Goal: Book appointment/travel/reservation

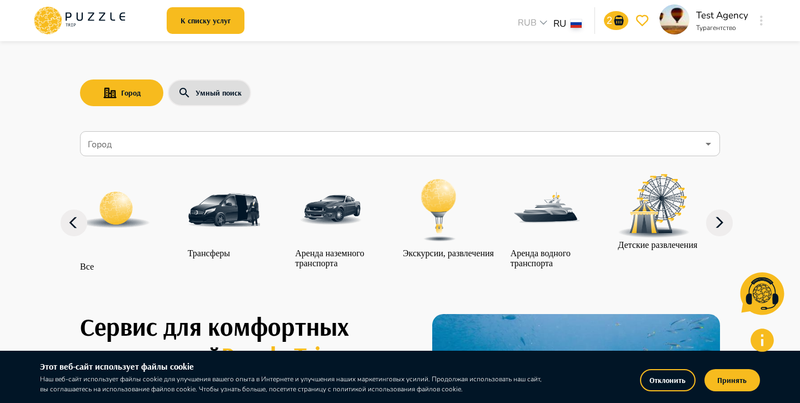
click at [649, 379] on button "Отклонить" at bounding box center [668, 380] width 56 height 22
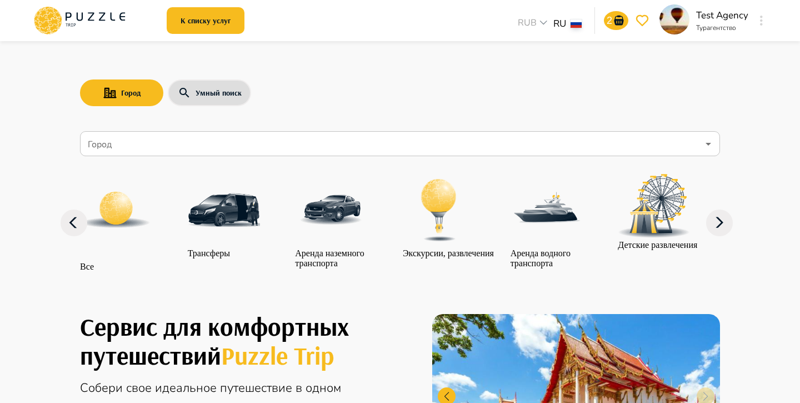
click at [763, 19] on button "button" at bounding box center [761, 21] width 8 height 16
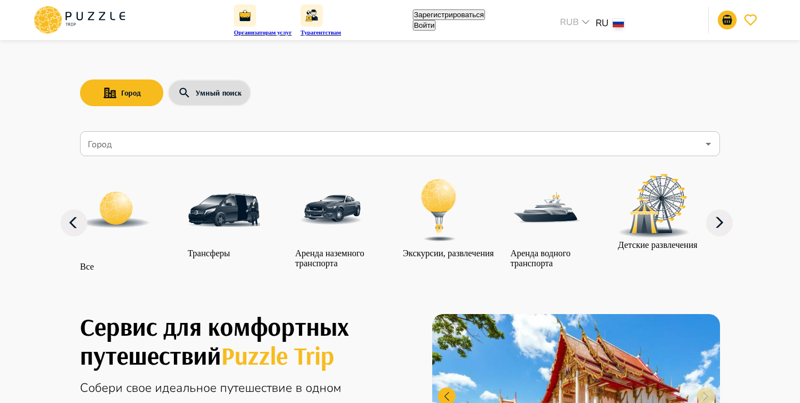
click at [436, 26] on button "Войти" at bounding box center [424, 25] width 23 height 11
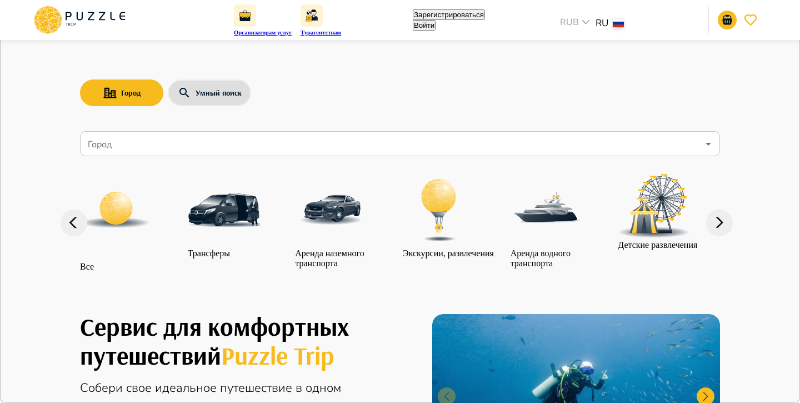
type input "**********"
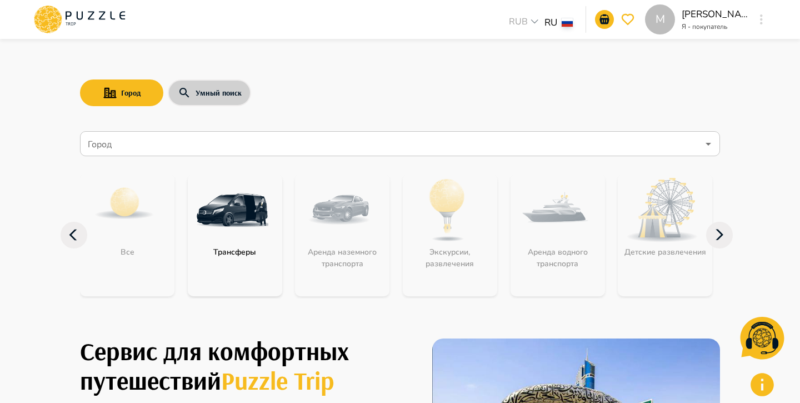
click at [214, 86] on button "Умный поиск" at bounding box center [209, 92] width 83 height 27
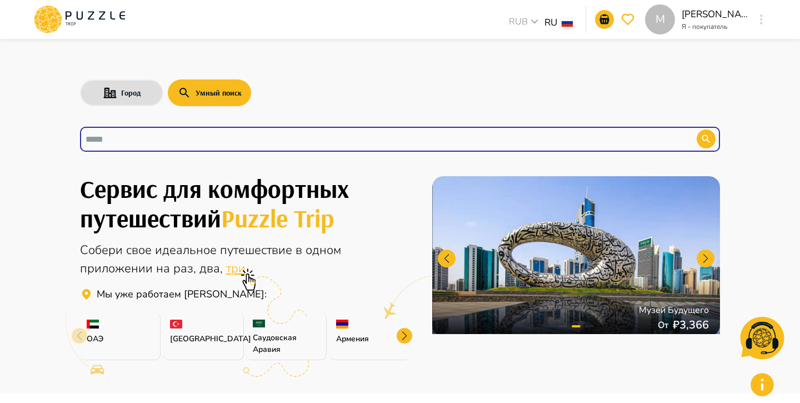
click at [204, 141] on input "text" at bounding box center [380, 139] width 589 height 13
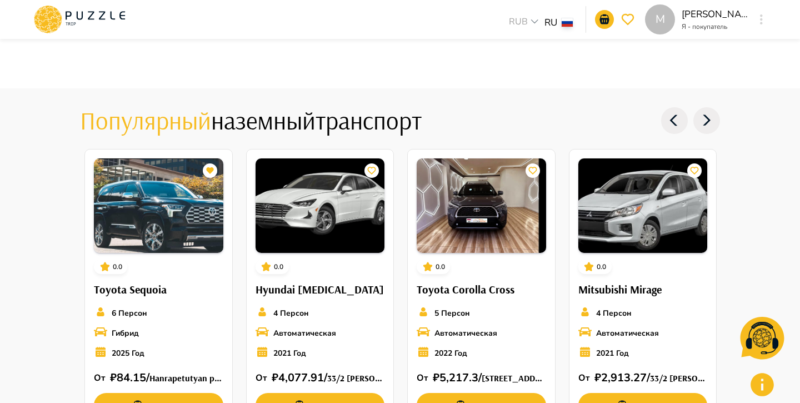
scroll to position [1056, 0]
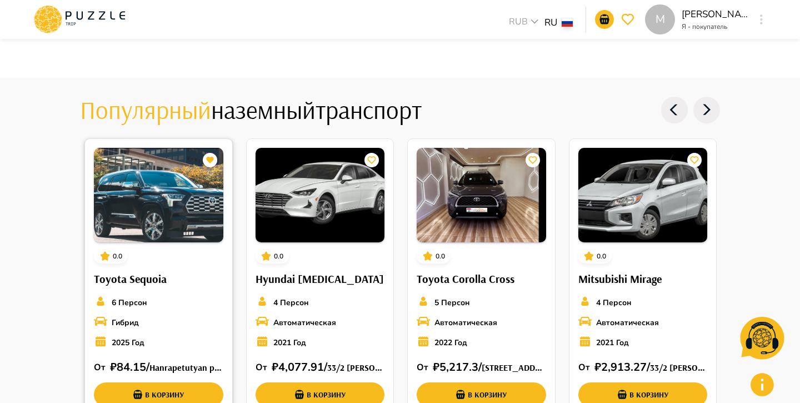
click at [169, 208] on img at bounding box center [158, 195] width 129 height 94
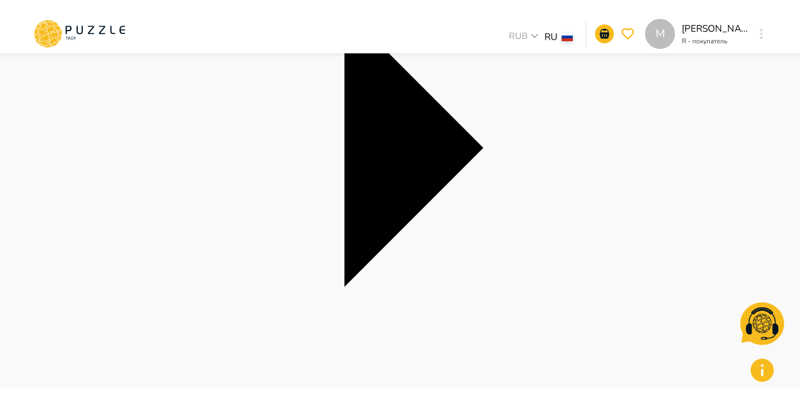
scroll to position [267, 0]
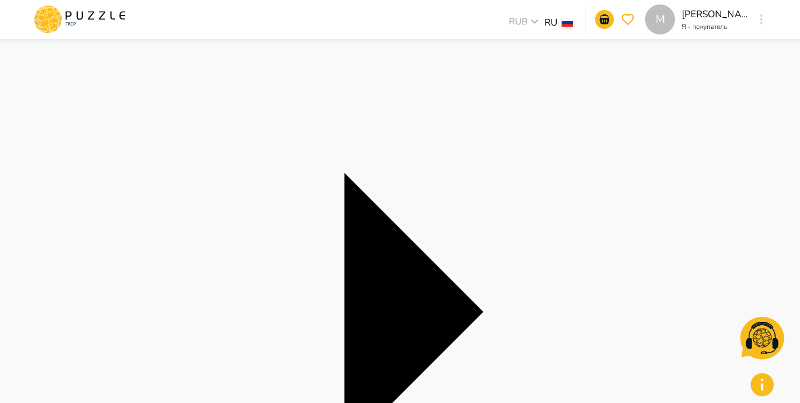
scroll to position [0, 0]
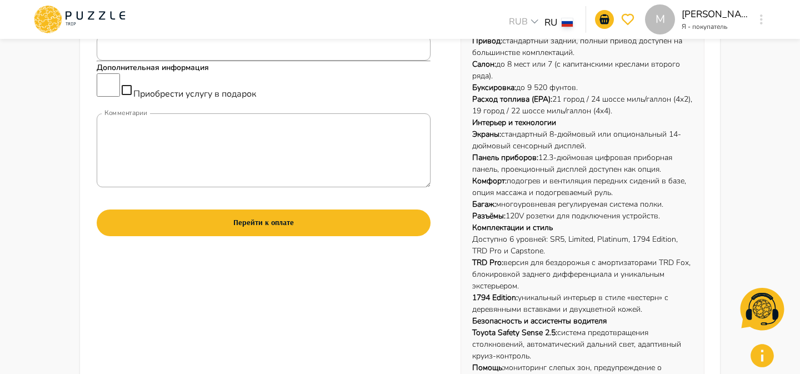
scroll to position [371, 0]
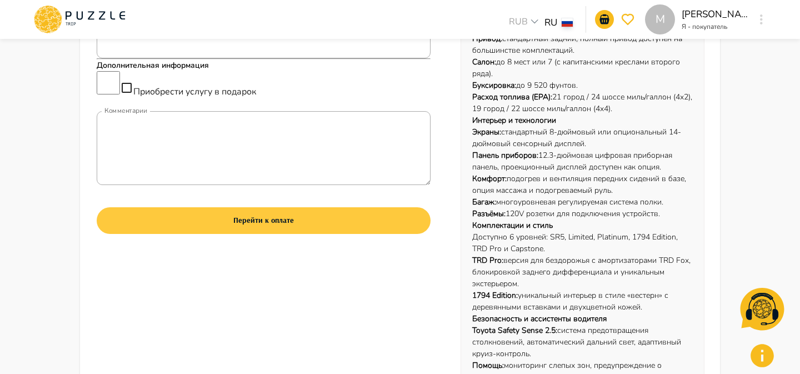
click at [281, 234] on button "Перейти к оплате" at bounding box center [264, 220] width 334 height 27
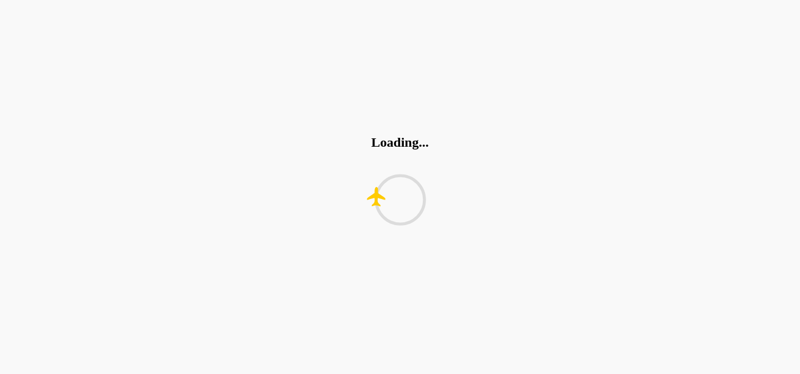
scroll to position [0, 0]
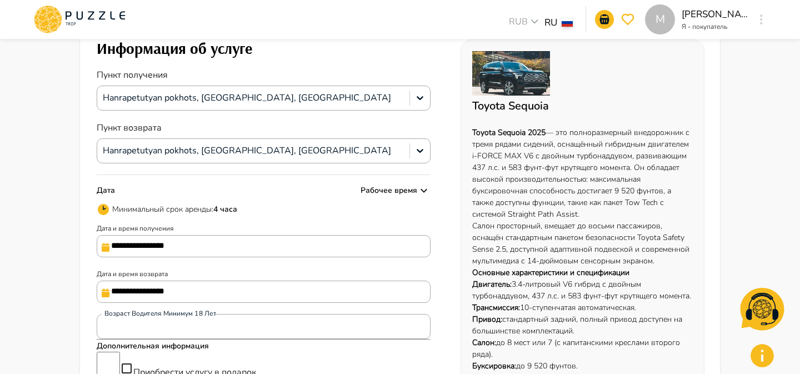
scroll to position [136, 0]
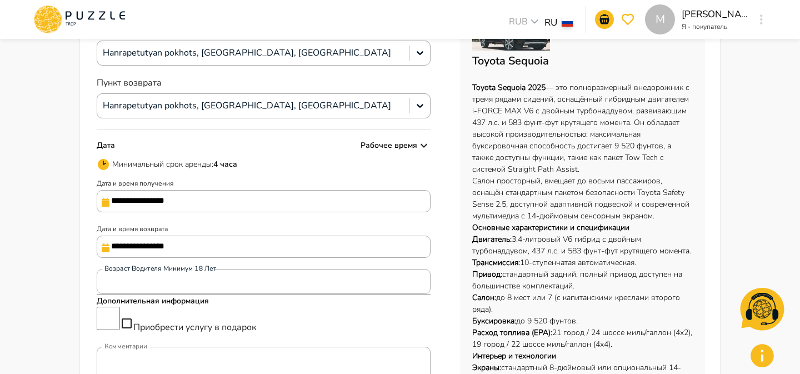
click at [190, 199] on input "**********" at bounding box center [264, 201] width 334 height 22
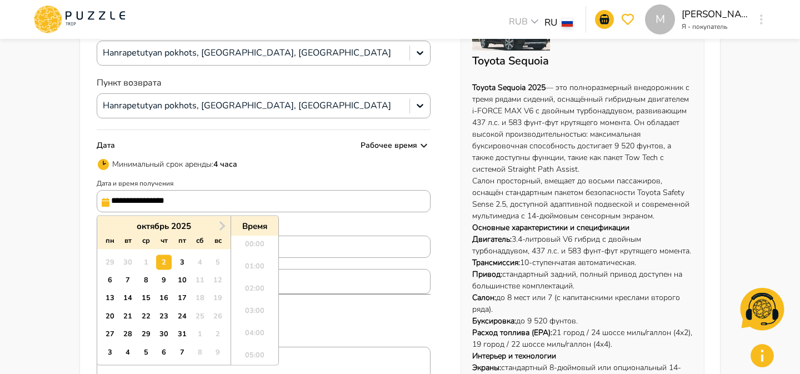
scroll to position [236, 0]
click at [144, 294] on div "15" at bounding box center [145, 298] width 15 height 15
type input "**********"
click at [252, 258] on li "11:00" at bounding box center [254, 256] width 47 height 22
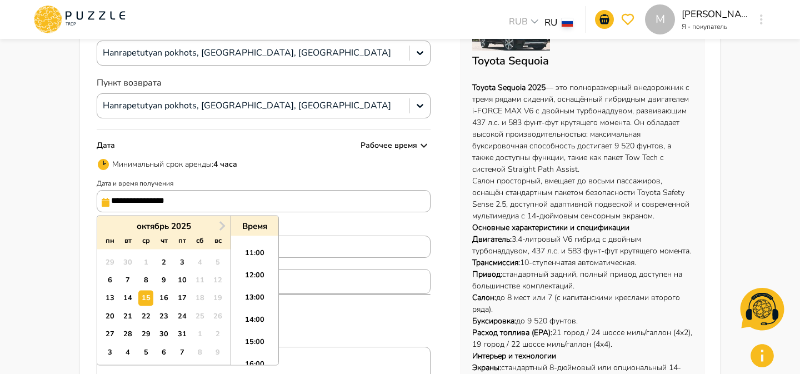
type input "**********"
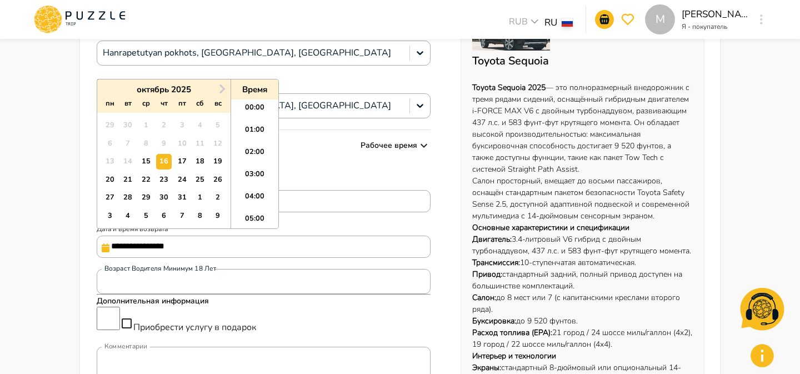
click at [325, 251] on input "**********" at bounding box center [264, 247] width 334 height 22
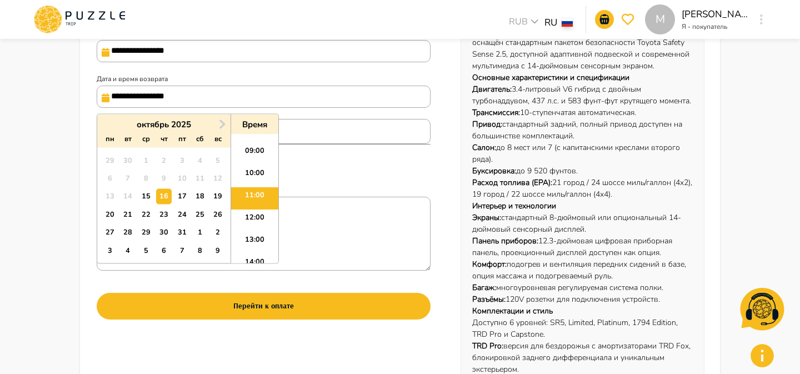
scroll to position [291, 0]
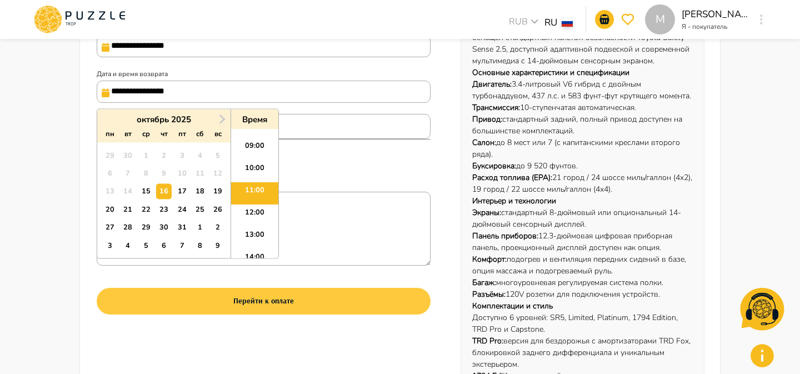
click at [292, 314] on button "Перейти к оплате" at bounding box center [264, 301] width 334 height 27
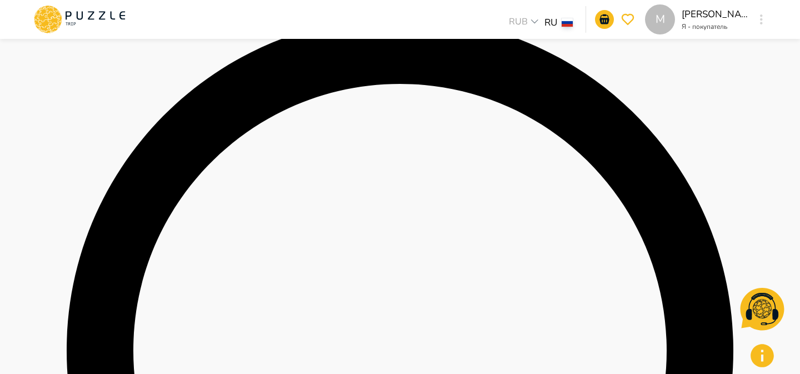
scroll to position [374, 0]
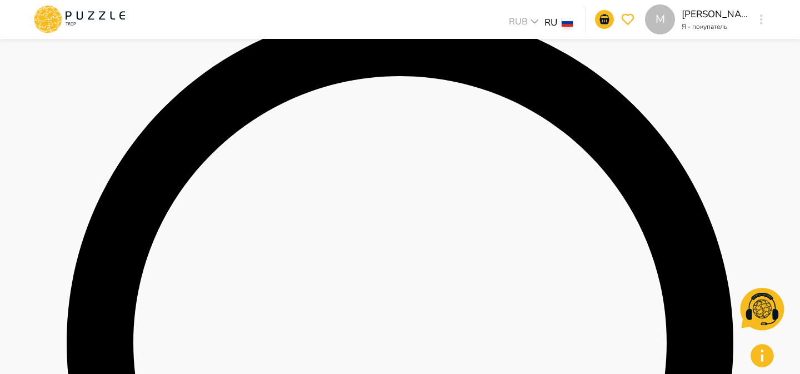
drag, startPoint x: 177, startPoint y: 285, endPoint x: 236, endPoint y: 281, distance: 59.0
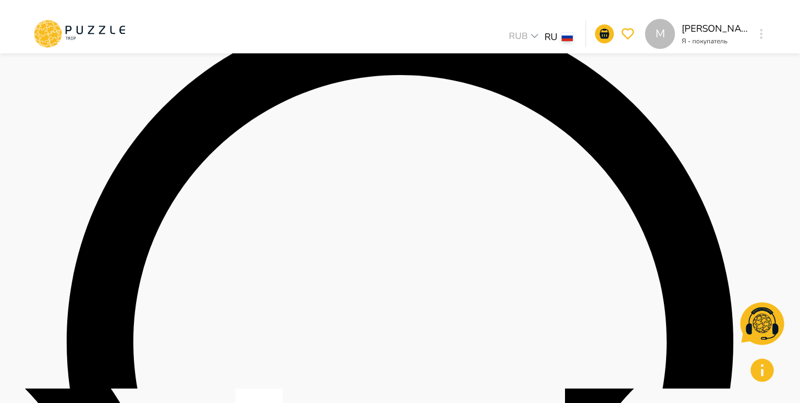
scroll to position [388, 0]
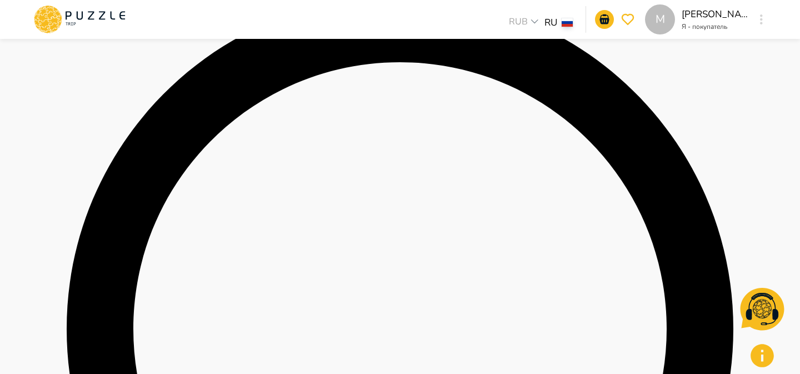
drag, startPoint x: 194, startPoint y: 276, endPoint x: 226, endPoint y: 277, distance: 31.2
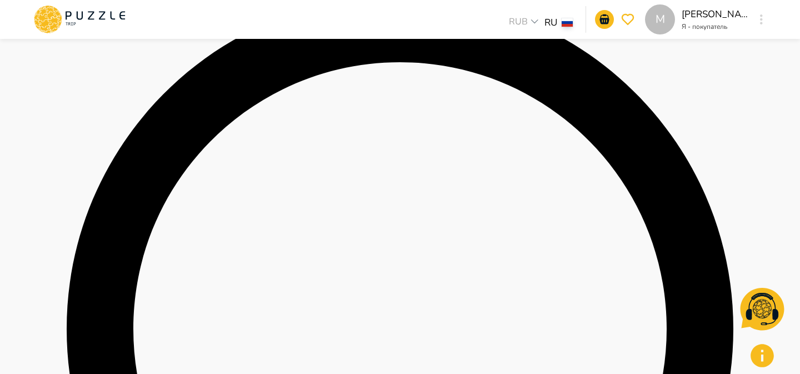
drag, startPoint x: 669, startPoint y: 172, endPoint x: 725, endPoint y: 163, distance: 55.7
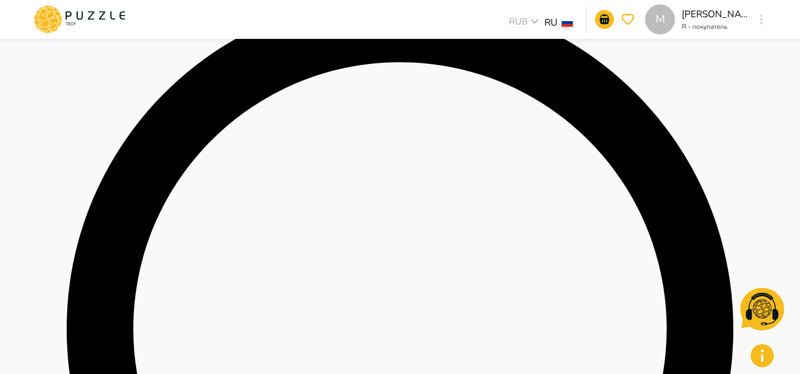
drag, startPoint x: 91, startPoint y: 269, endPoint x: 133, endPoint y: 271, distance: 42.3
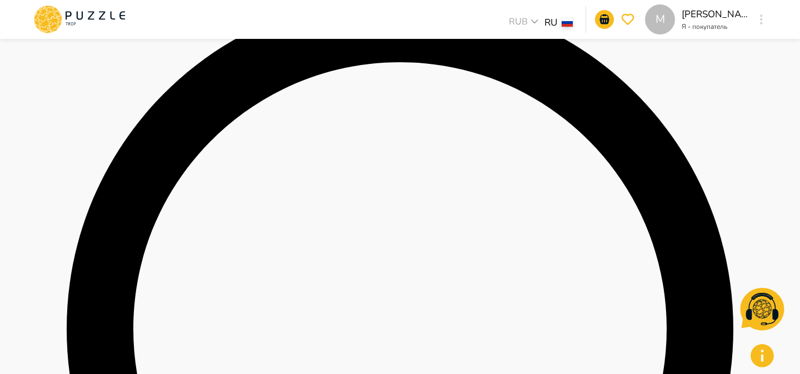
drag, startPoint x: 88, startPoint y: 270, endPoint x: 182, endPoint y: 276, distance: 93.5
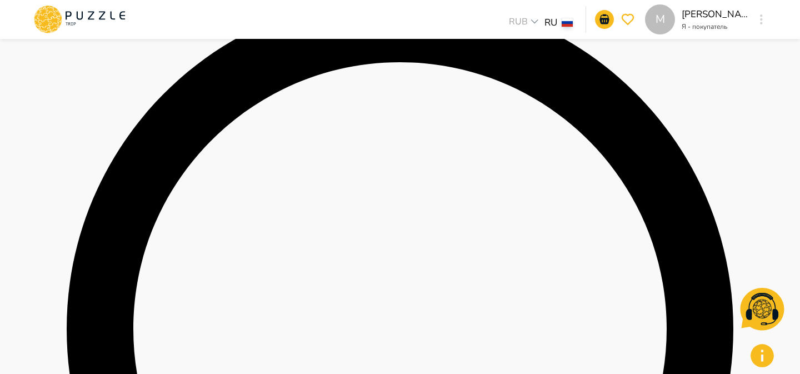
drag, startPoint x: 92, startPoint y: 274, endPoint x: 132, endPoint y: 269, distance: 40.9
drag, startPoint x: 87, startPoint y: 269, endPoint x: 149, endPoint y: 268, distance: 62.8
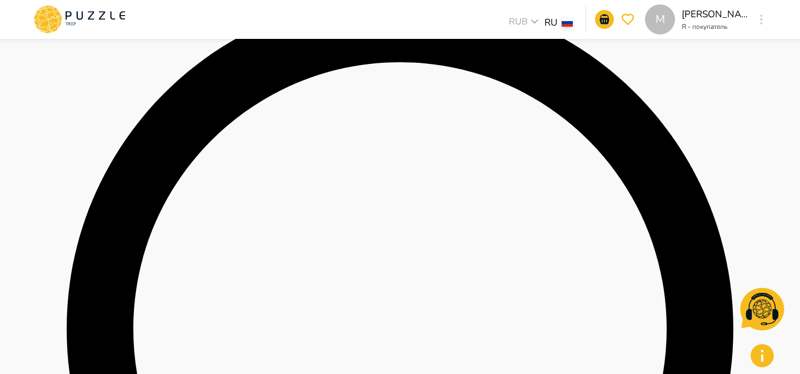
drag, startPoint x: 99, startPoint y: 275, endPoint x: 118, endPoint y: 276, distance: 19.5
drag, startPoint x: 177, startPoint y: 270, endPoint x: 255, endPoint y: 278, distance: 78.8
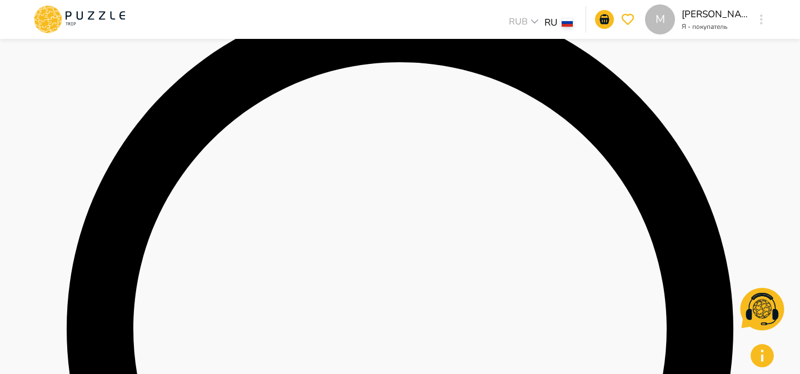
drag, startPoint x: 657, startPoint y: 172, endPoint x: 720, endPoint y: 176, distance: 63.5
drag, startPoint x: 202, startPoint y: 270, endPoint x: 226, endPoint y: 270, distance: 24.4
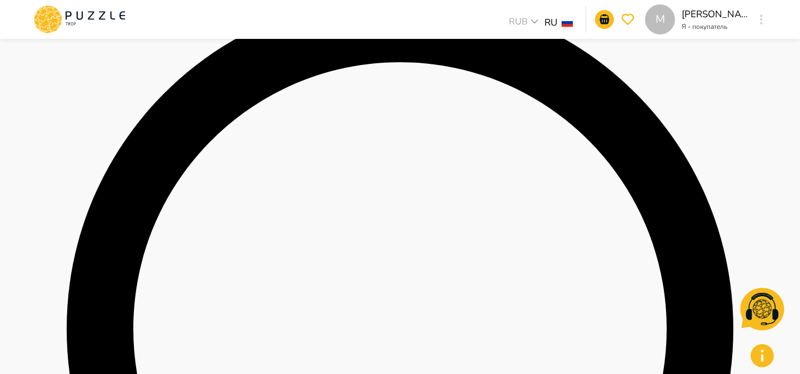
drag, startPoint x: 199, startPoint y: 270, endPoint x: 219, endPoint y: 271, distance: 20.6
drag, startPoint x: 177, startPoint y: 269, endPoint x: 237, endPoint y: 268, distance: 59.5
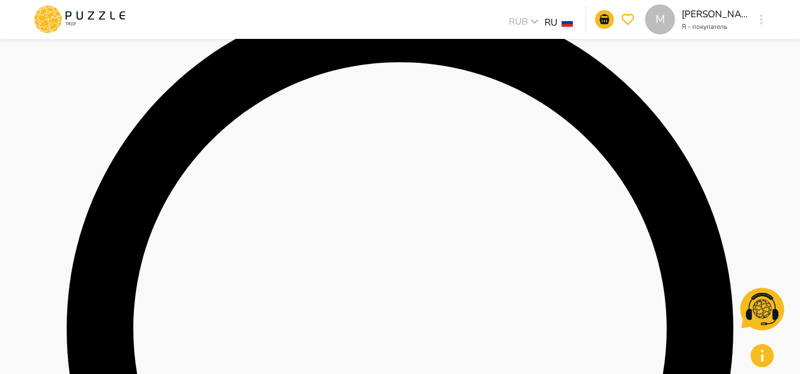
drag, startPoint x: 238, startPoint y: 274, endPoint x: 171, endPoint y: 271, distance: 67.9
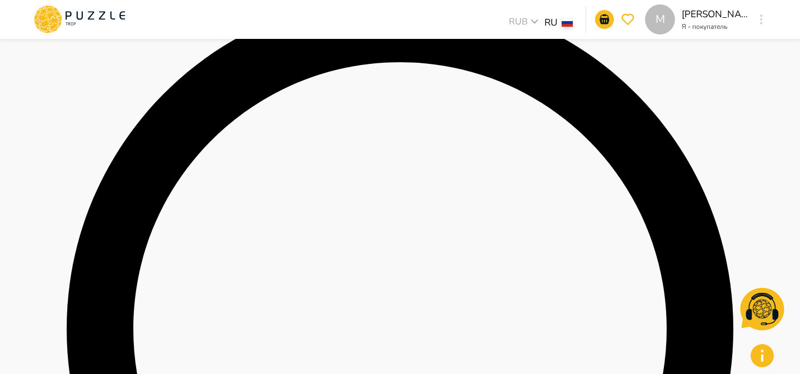
drag, startPoint x: 232, startPoint y: 278, endPoint x: 159, endPoint y: 273, distance: 73.5
